Goal: Transaction & Acquisition: Book appointment/travel/reservation

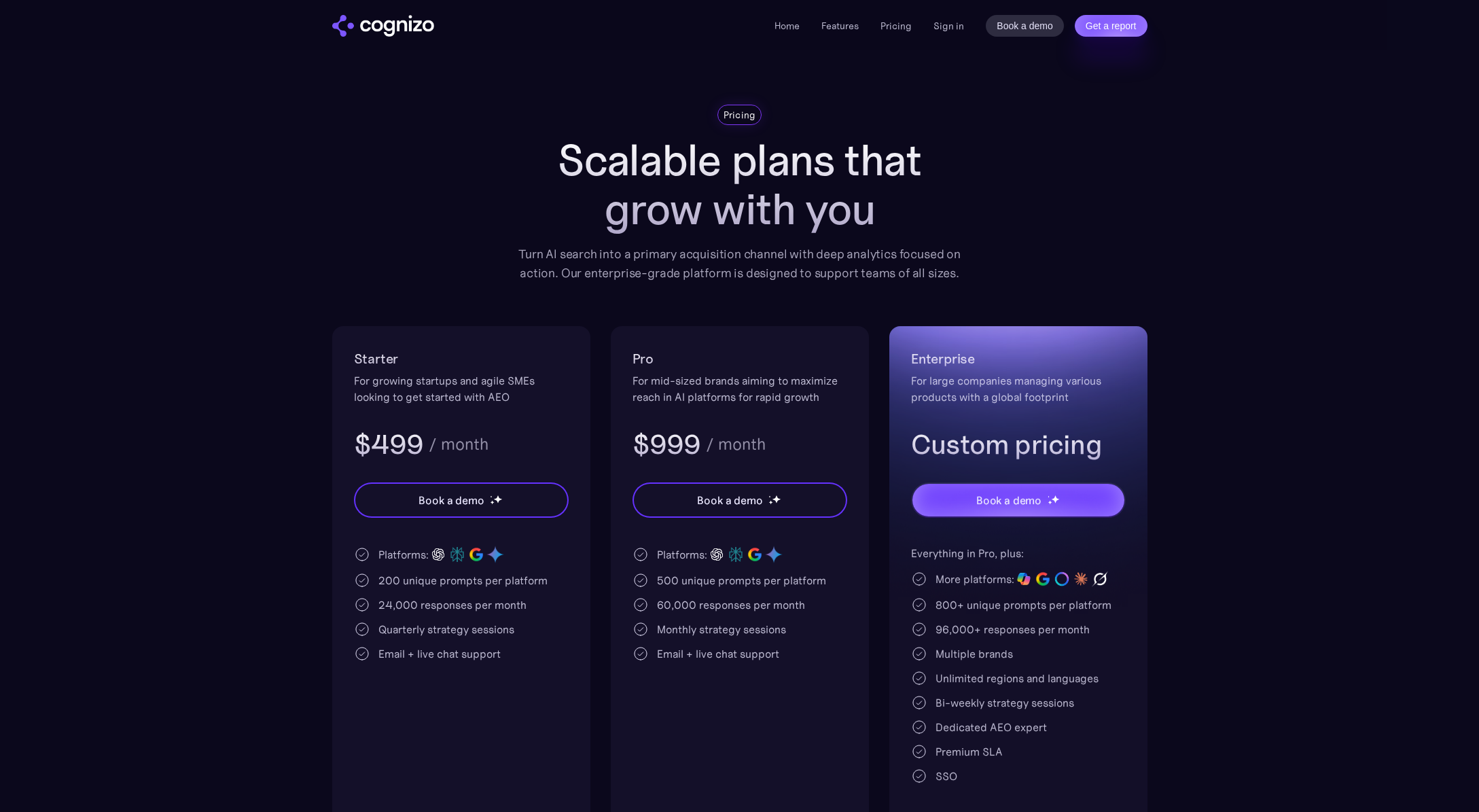
click at [1346, 111] on section "Pricing Scalable plans that grow with you Turn AI search into a primary acquisi…" at bounding box center [739, 465] width 1479 height 720
click at [429, 387] on div "For growing startups and agile SMEs looking to get started with AEO" at bounding box center [461, 388] width 214 height 33
click at [845, 27] on link "Features" at bounding box center [840, 25] width 37 height 12
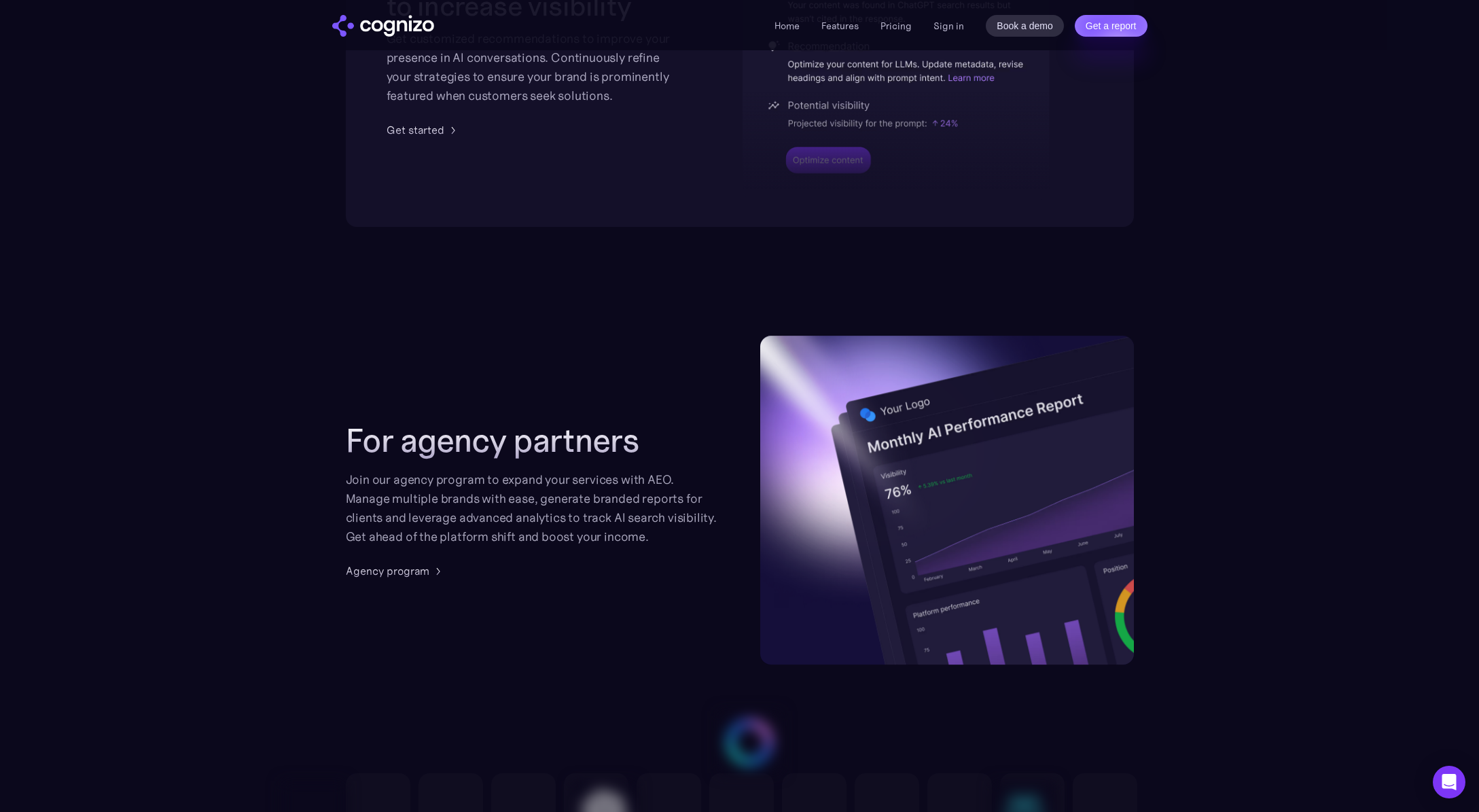
scroll to position [3137, 0]
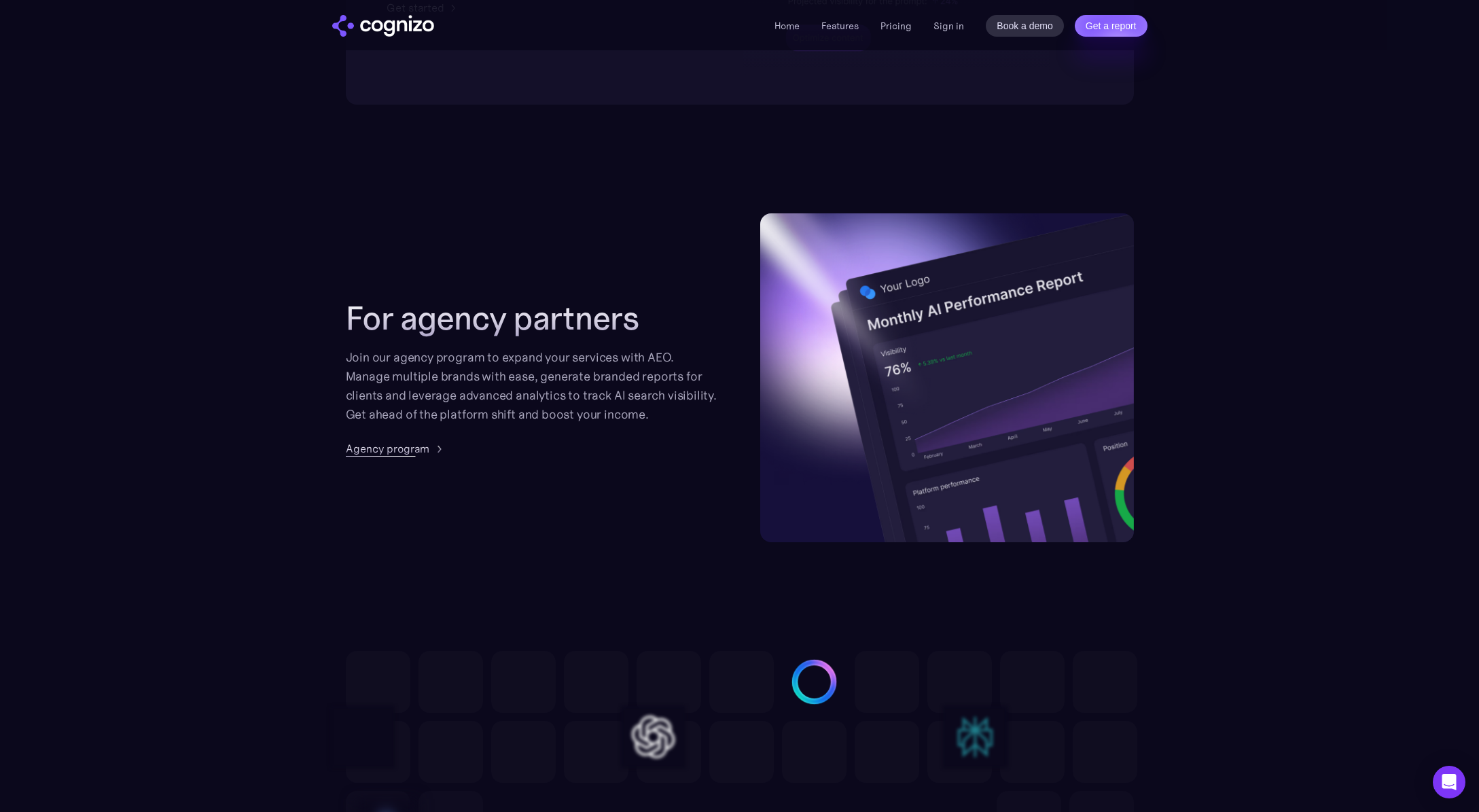
click at [395, 450] on div "Agency program" at bounding box center [387, 448] width 83 height 16
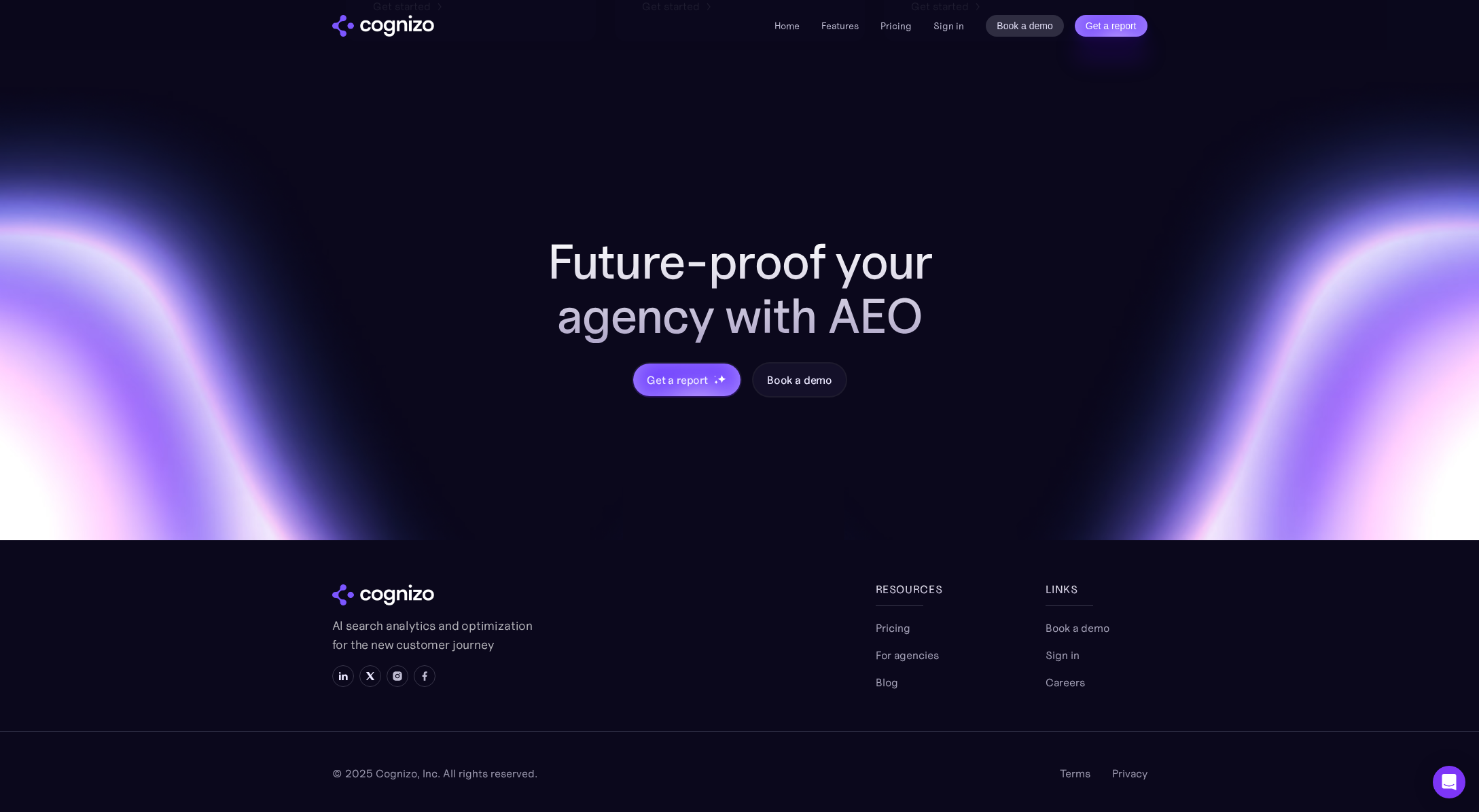
scroll to position [1326, 0]
click at [892, 628] on link "Pricing" at bounding box center [893, 627] width 35 height 16
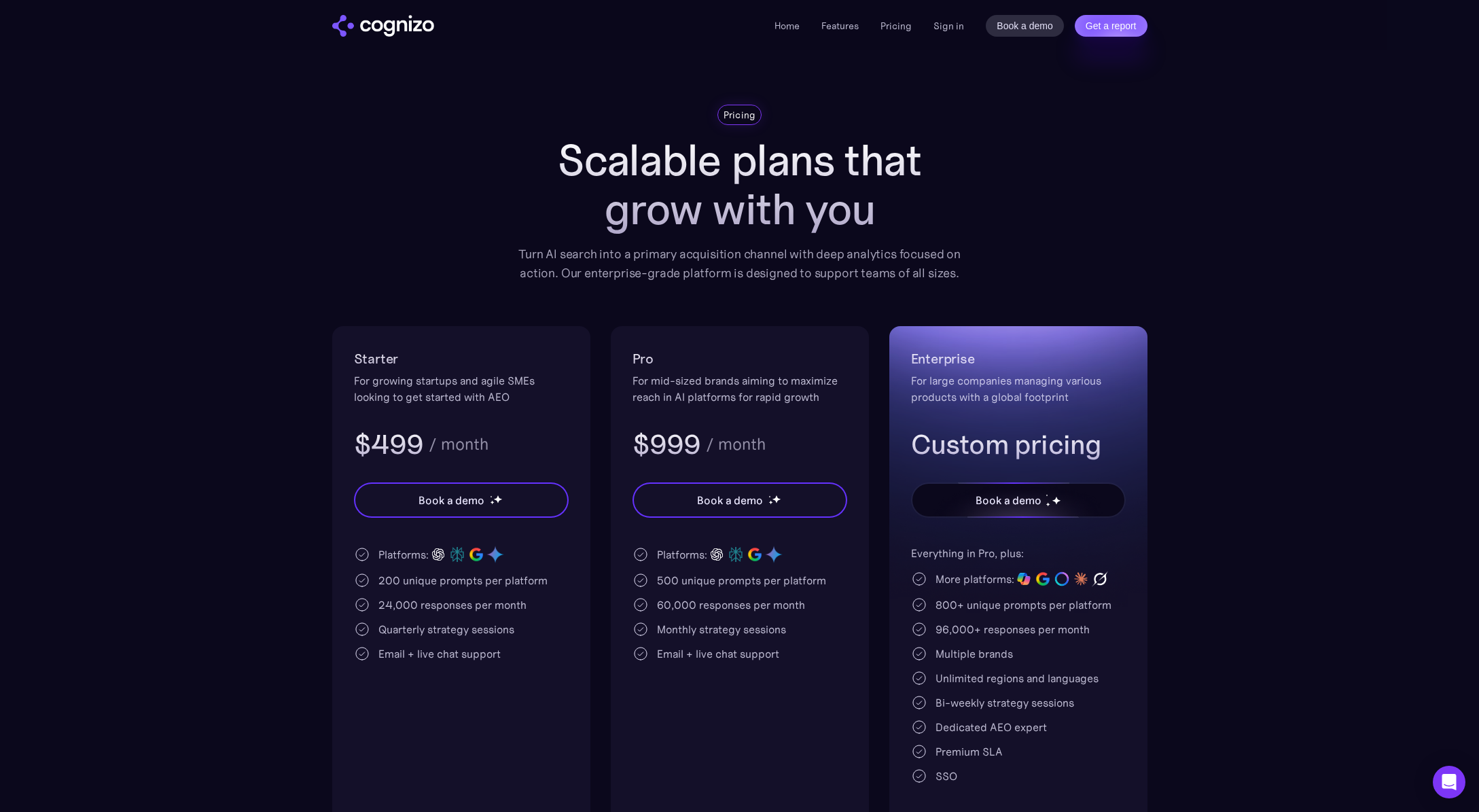
click at [1004, 497] on div "Book a demo" at bounding box center [1008, 499] width 66 height 16
